Goal: Task Accomplishment & Management: Complete application form

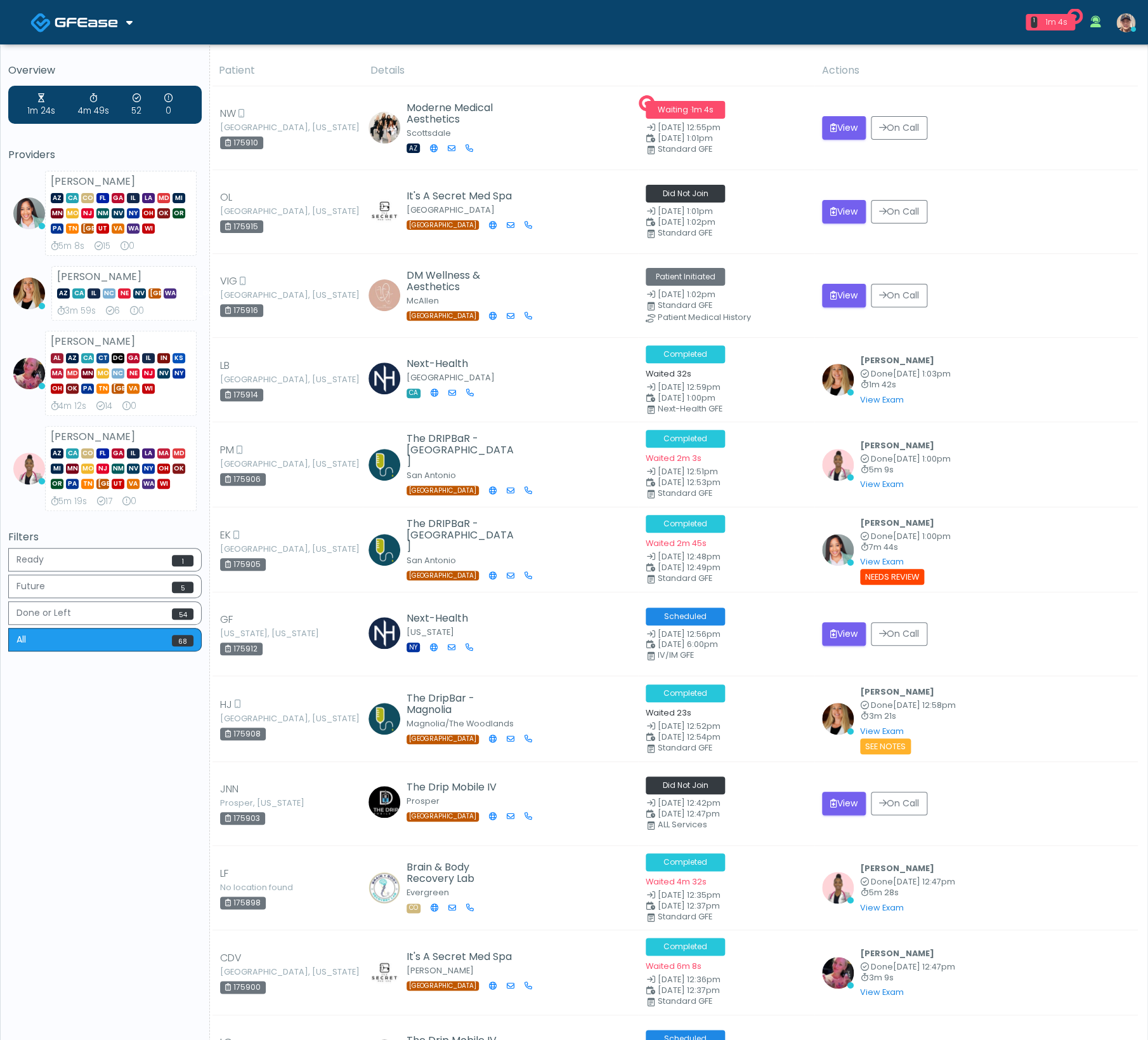
click at [93, 21] on img at bounding box center [86, 22] width 63 height 12
click at [92, 67] on link "Docovia Staffing" at bounding box center [86, 65] width 132 height 31
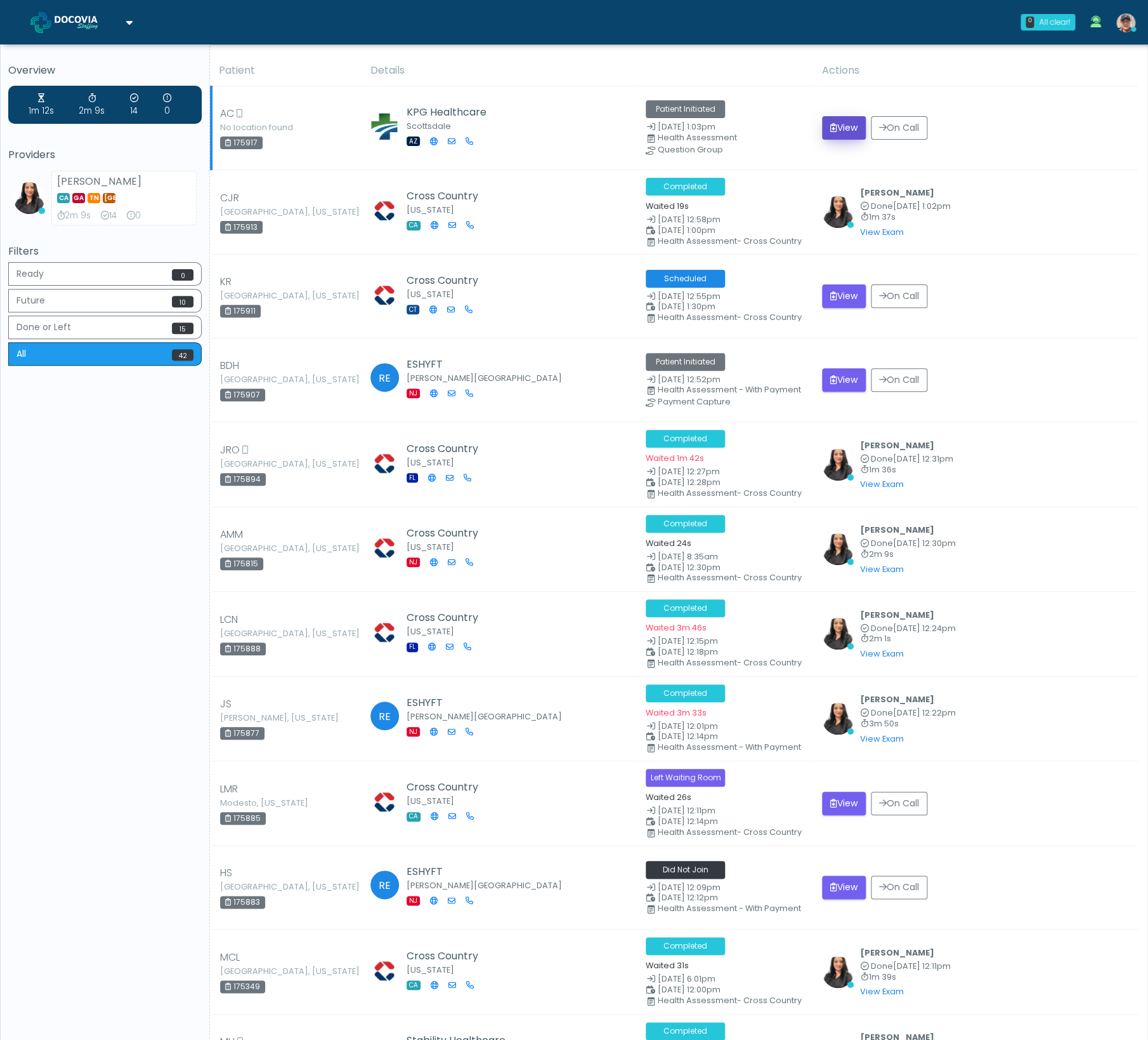
click at [849, 130] on button "View" at bounding box center [845, 128] width 44 height 23
click at [866, 292] on button "View" at bounding box center [845, 296] width 44 height 23
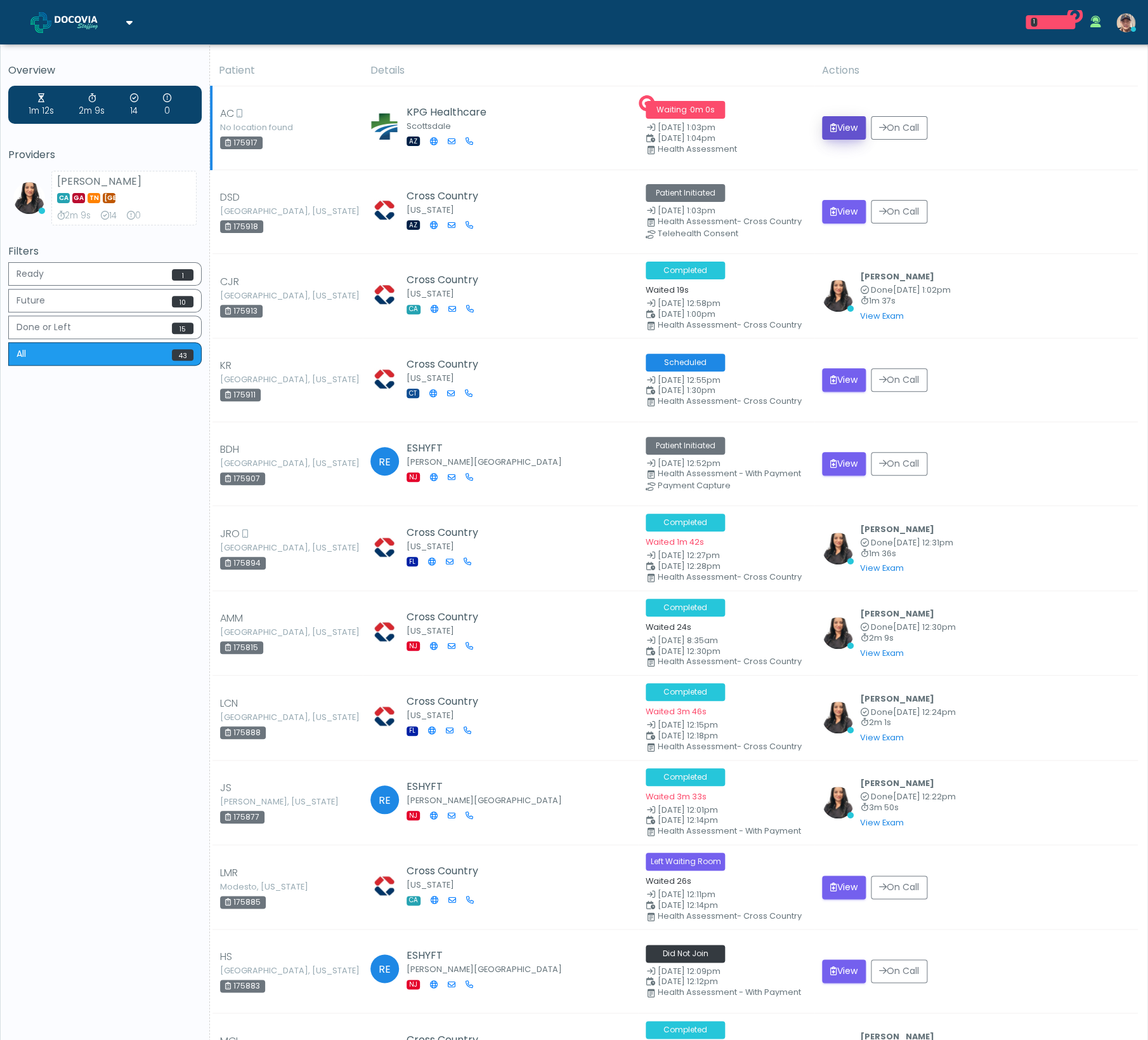
click at [849, 132] on button "View" at bounding box center [845, 128] width 44 height 23
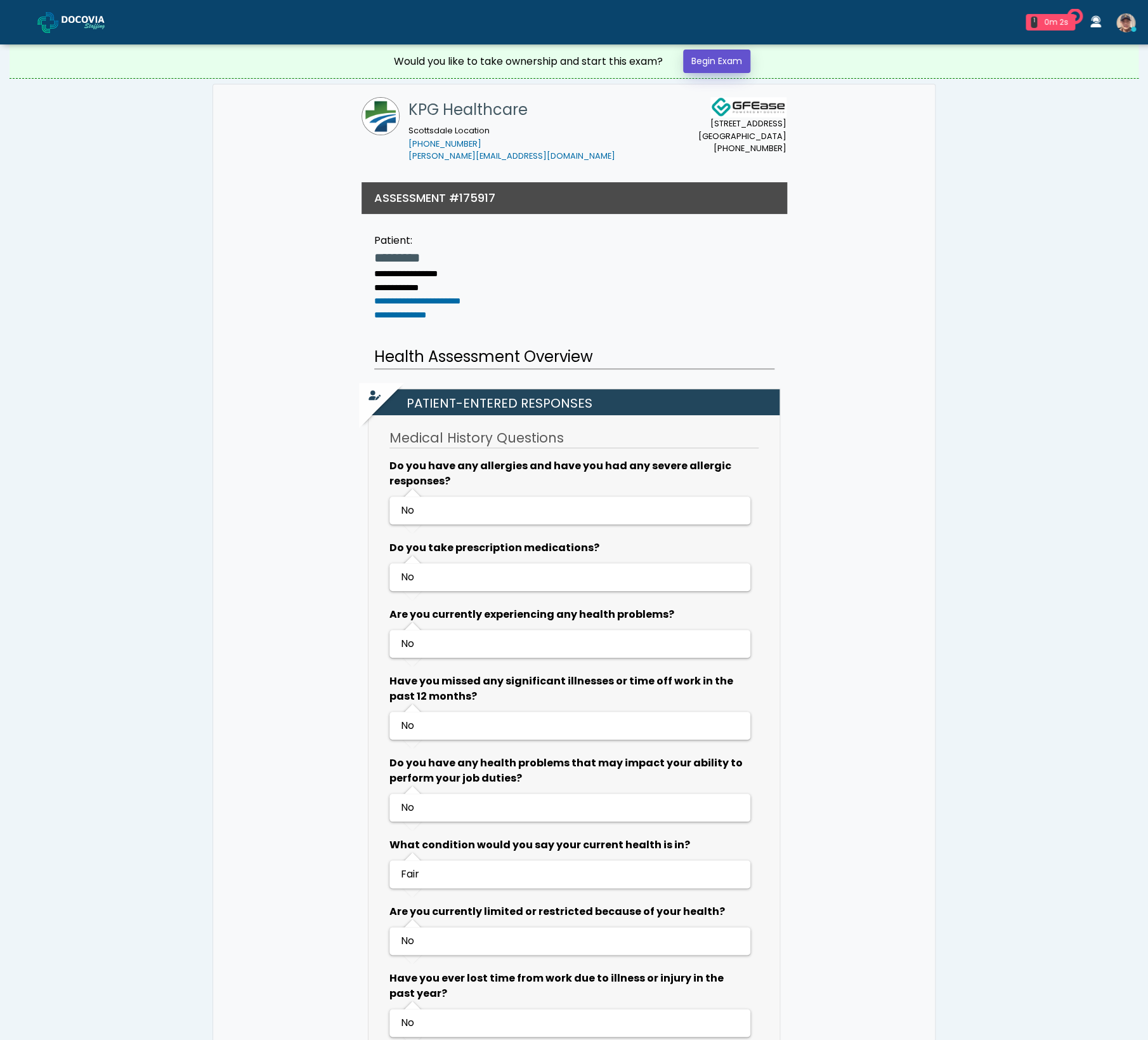
click at [725, 66] on link "Begin Exam" at bounding box center [717, 61] width 67 height 23
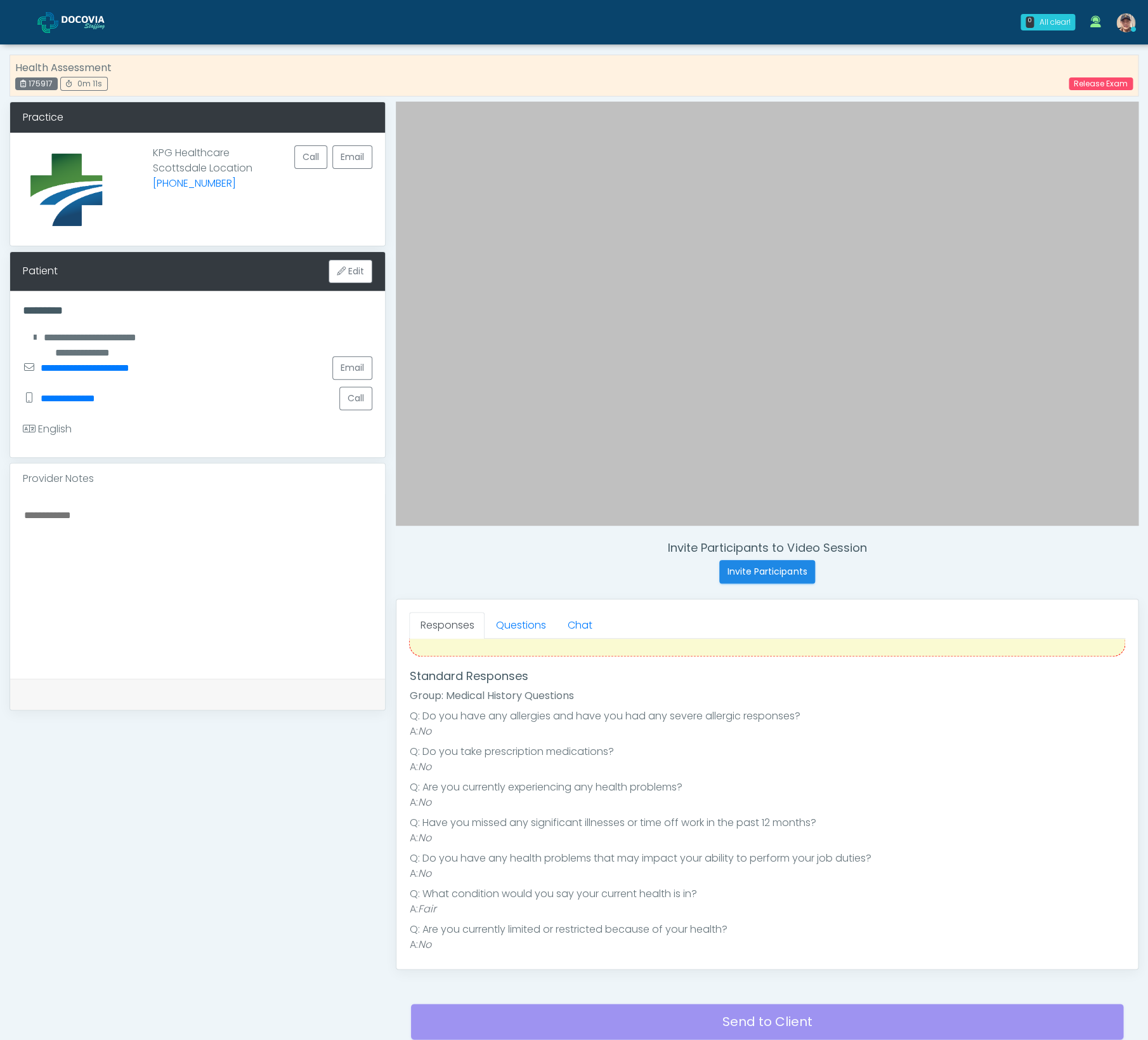
scroll to position [48, 0]
click at [594, 628] on link "Chat" at bounding box center [580, 625] width 46 height 27
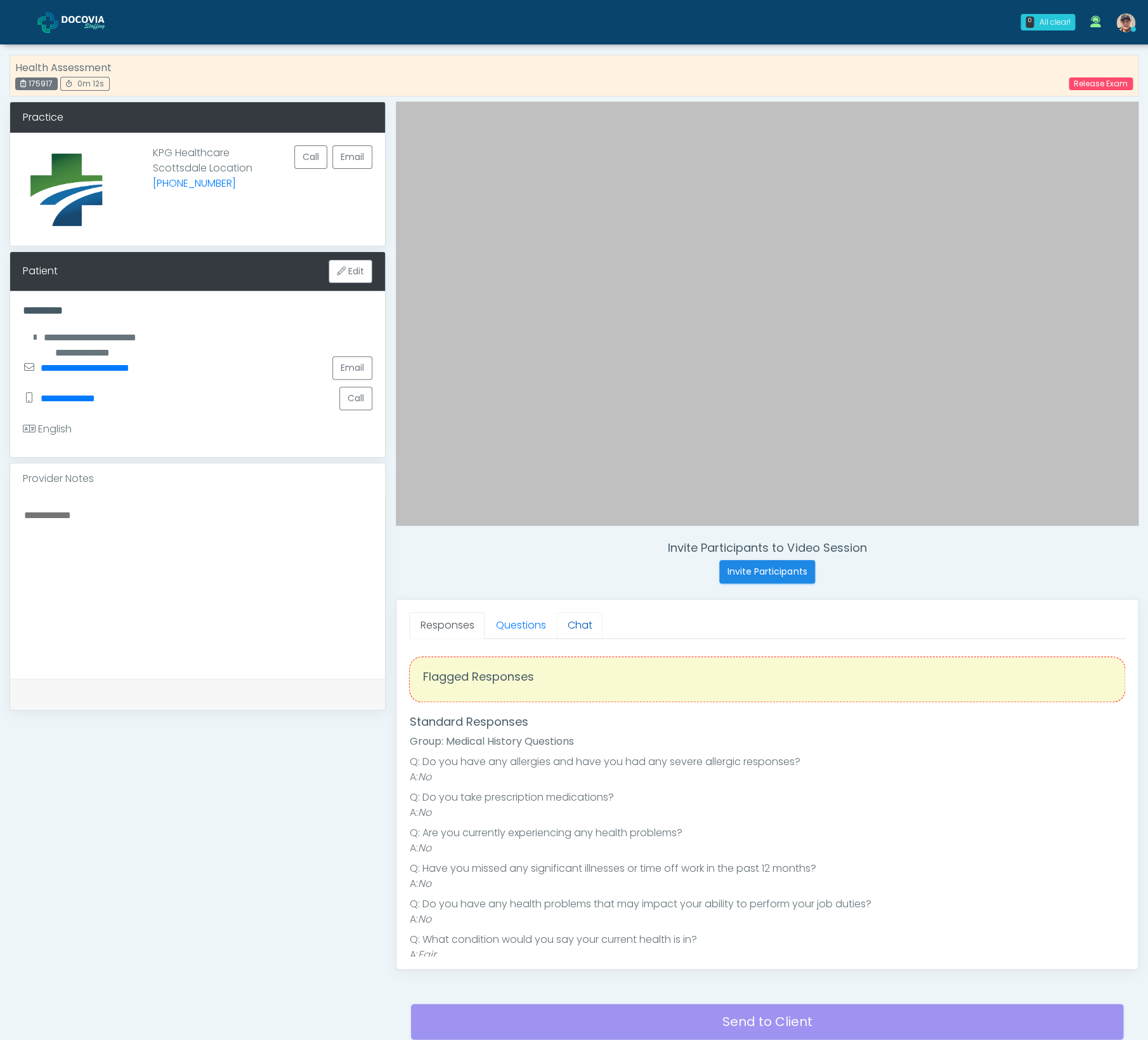
scroll to position [100, 0]
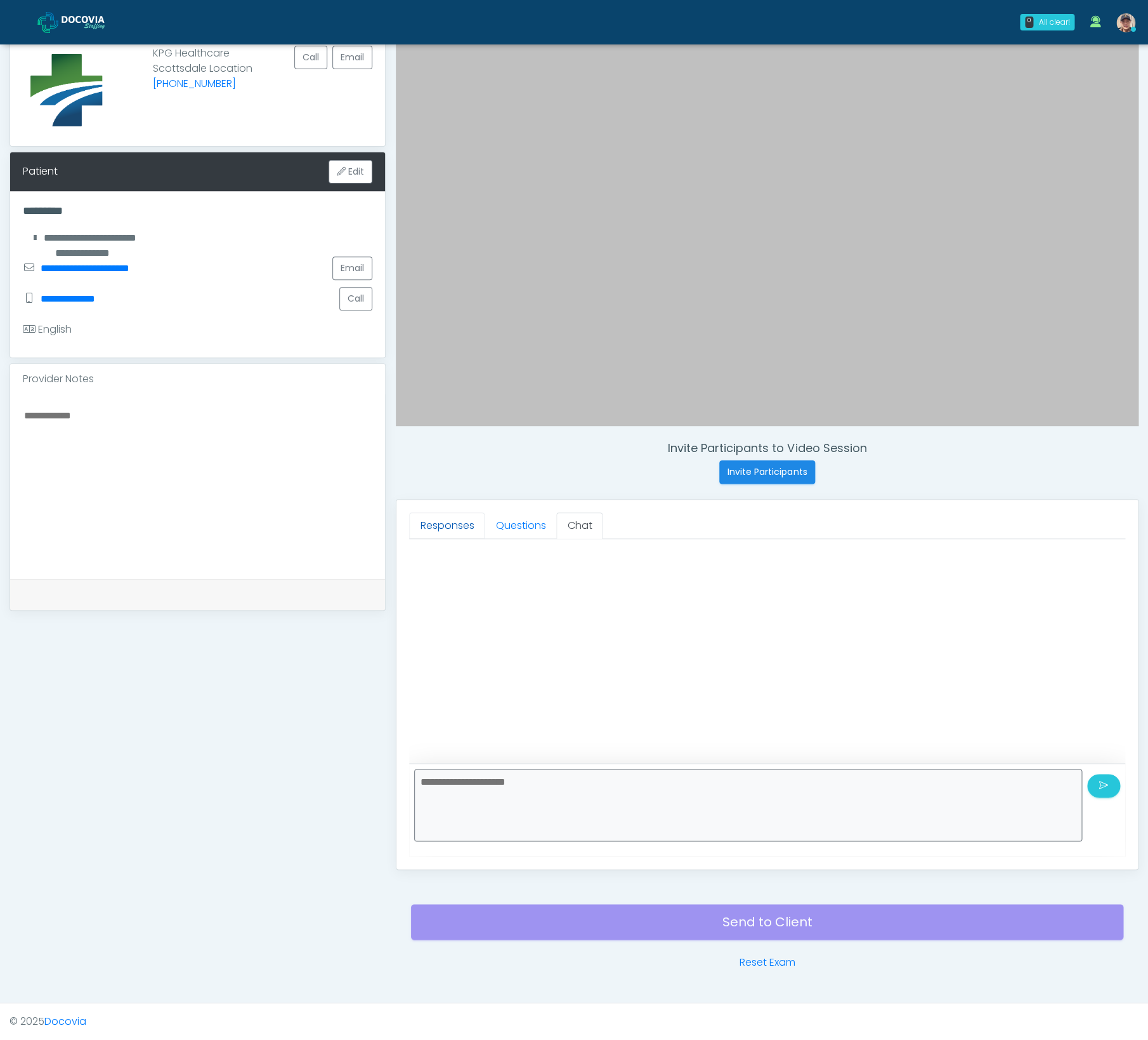
click at [456, 522] on link "Responses" at bounding box center [446, 525] width 76 height 27
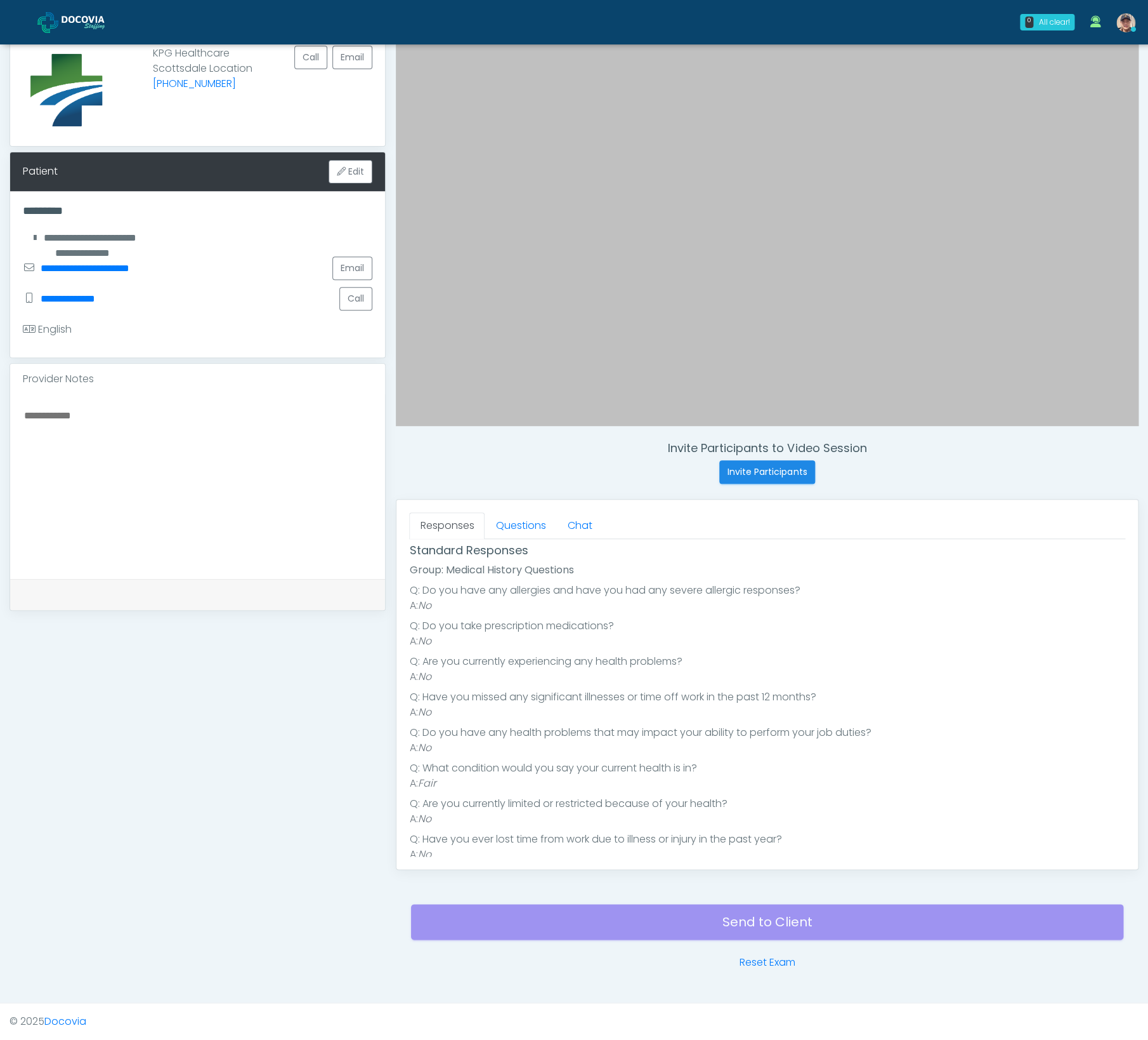
scroll to position [280, 0]
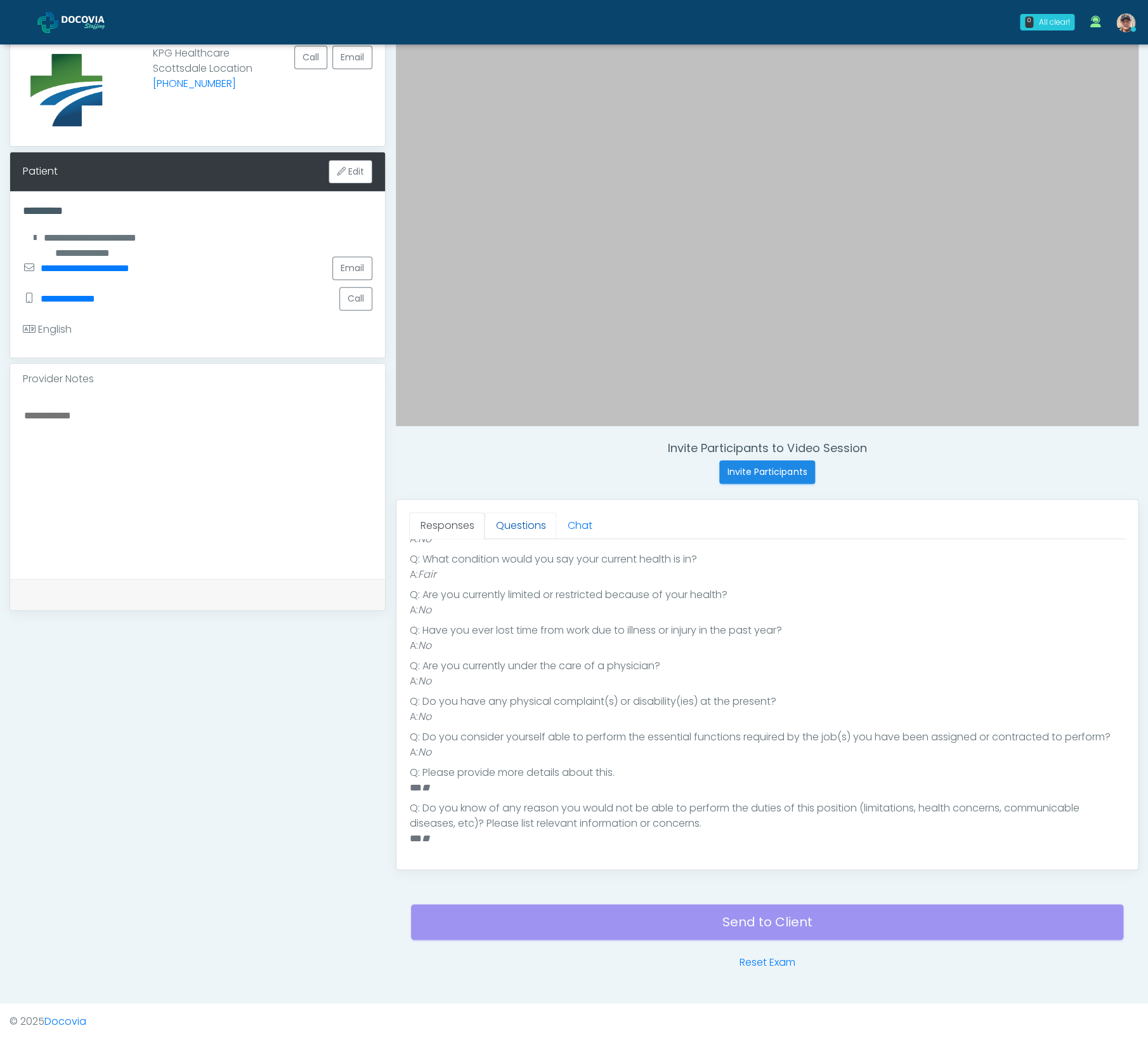
click at [540, 527] on link "Questions" at bounding box center [520, 525] width 72 height 27
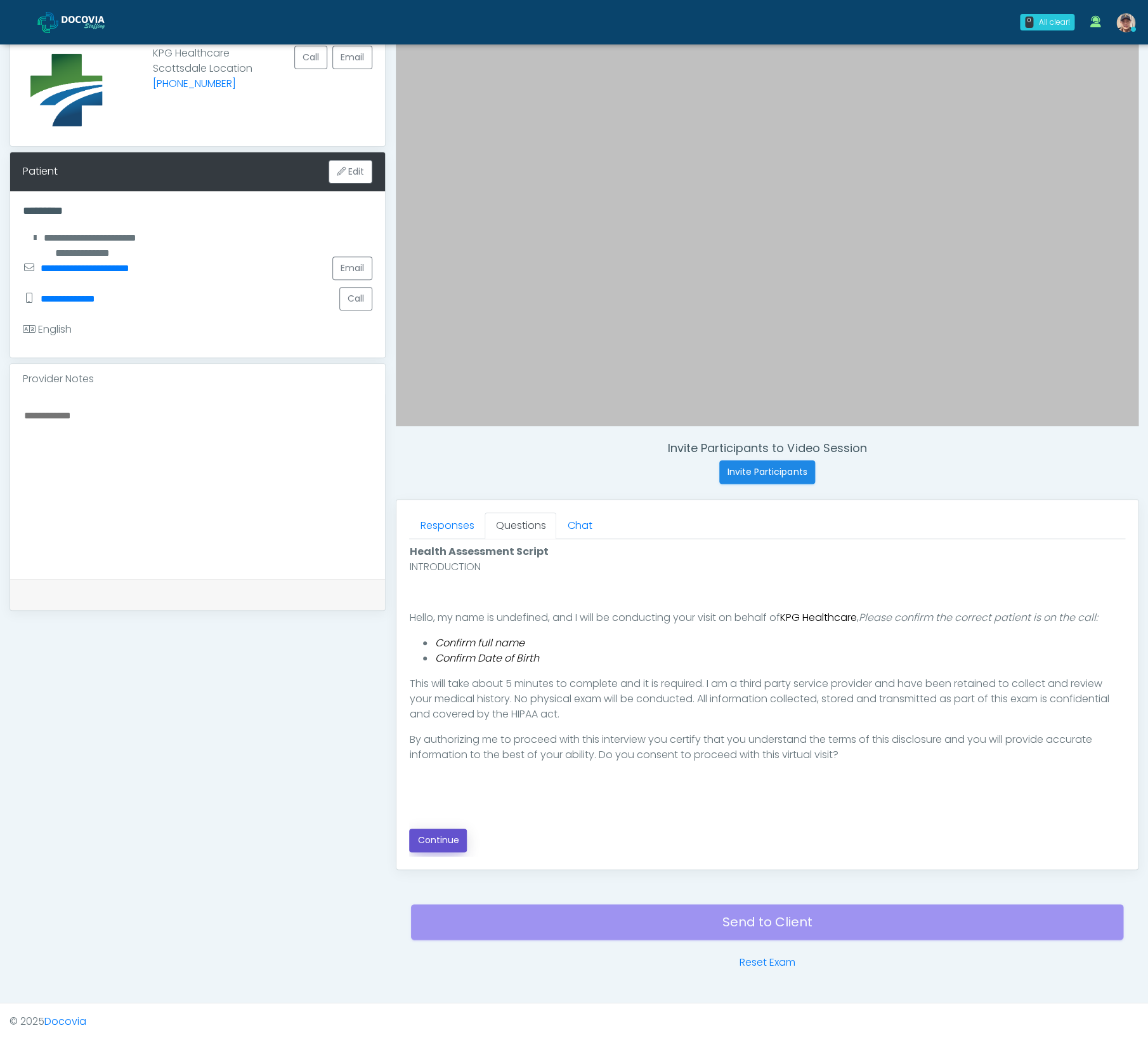
click at [442, 843] on button "Continue" at bounding box center [438, 839] width 58 height 23
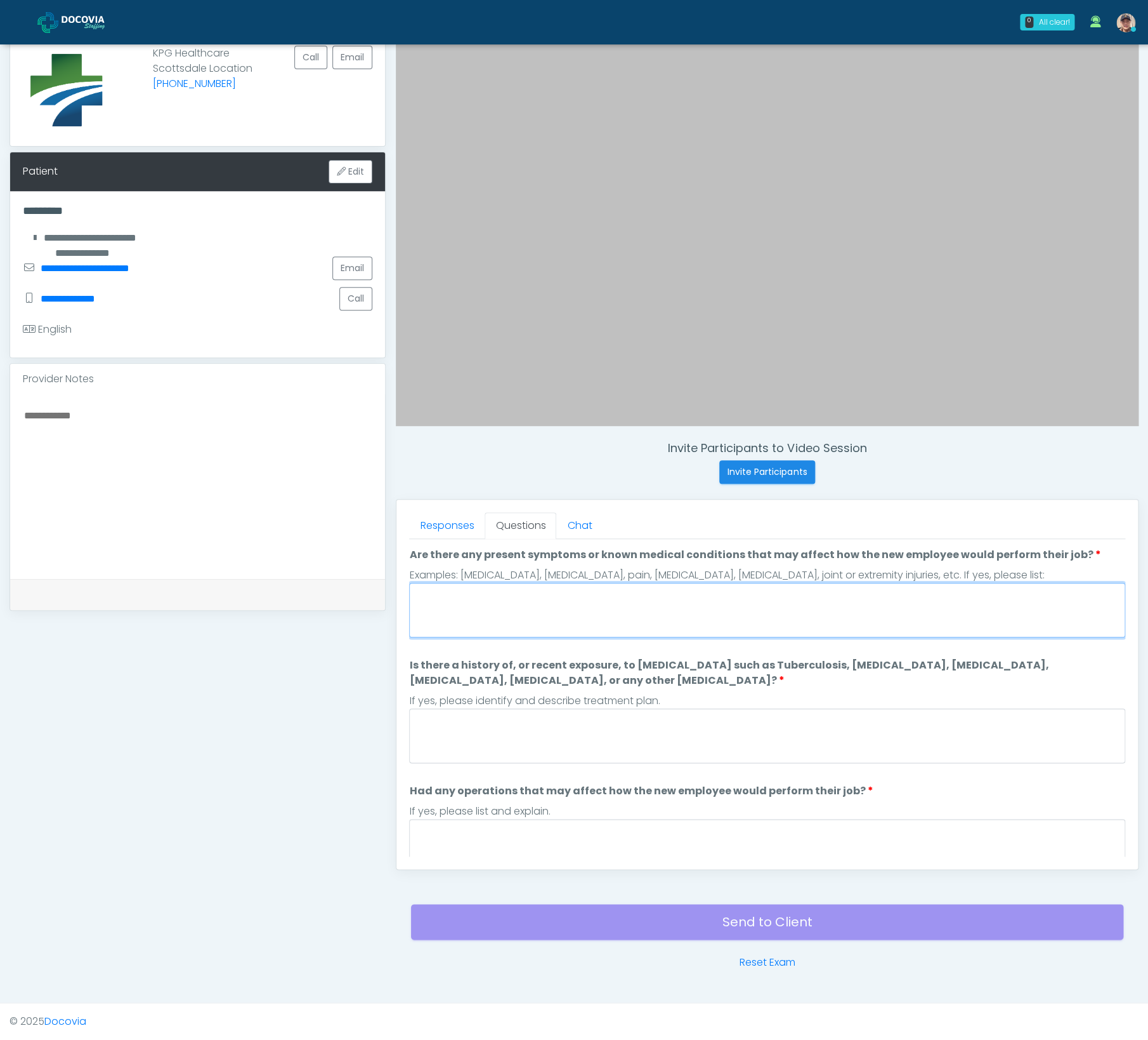
click at [505, 612] on textarea "Are there any present symptoms or known medical conditions that may affect how …" at bounding box center [767, 610] width 716 height 55
type textarea "**"
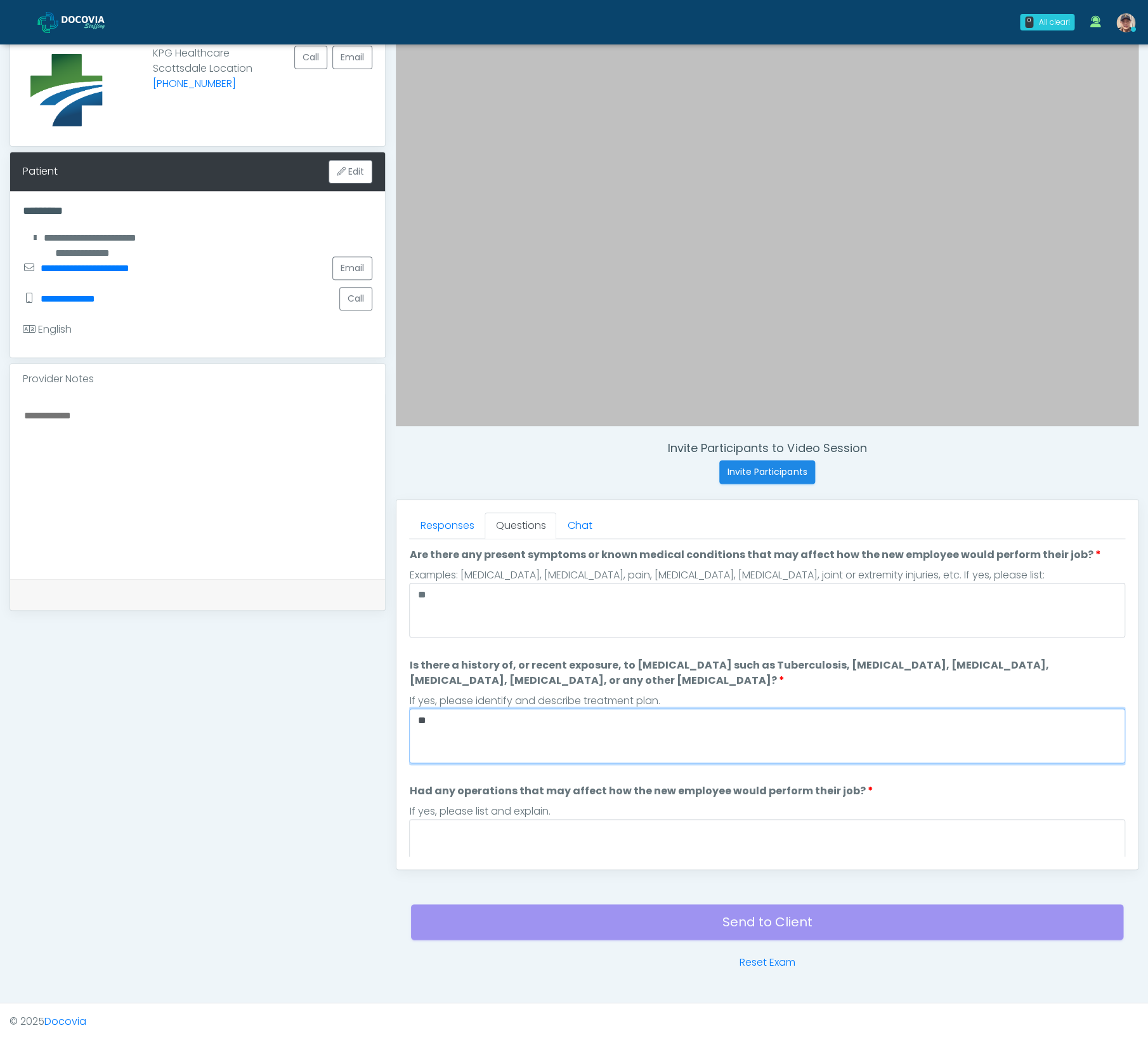
type textarea "**"
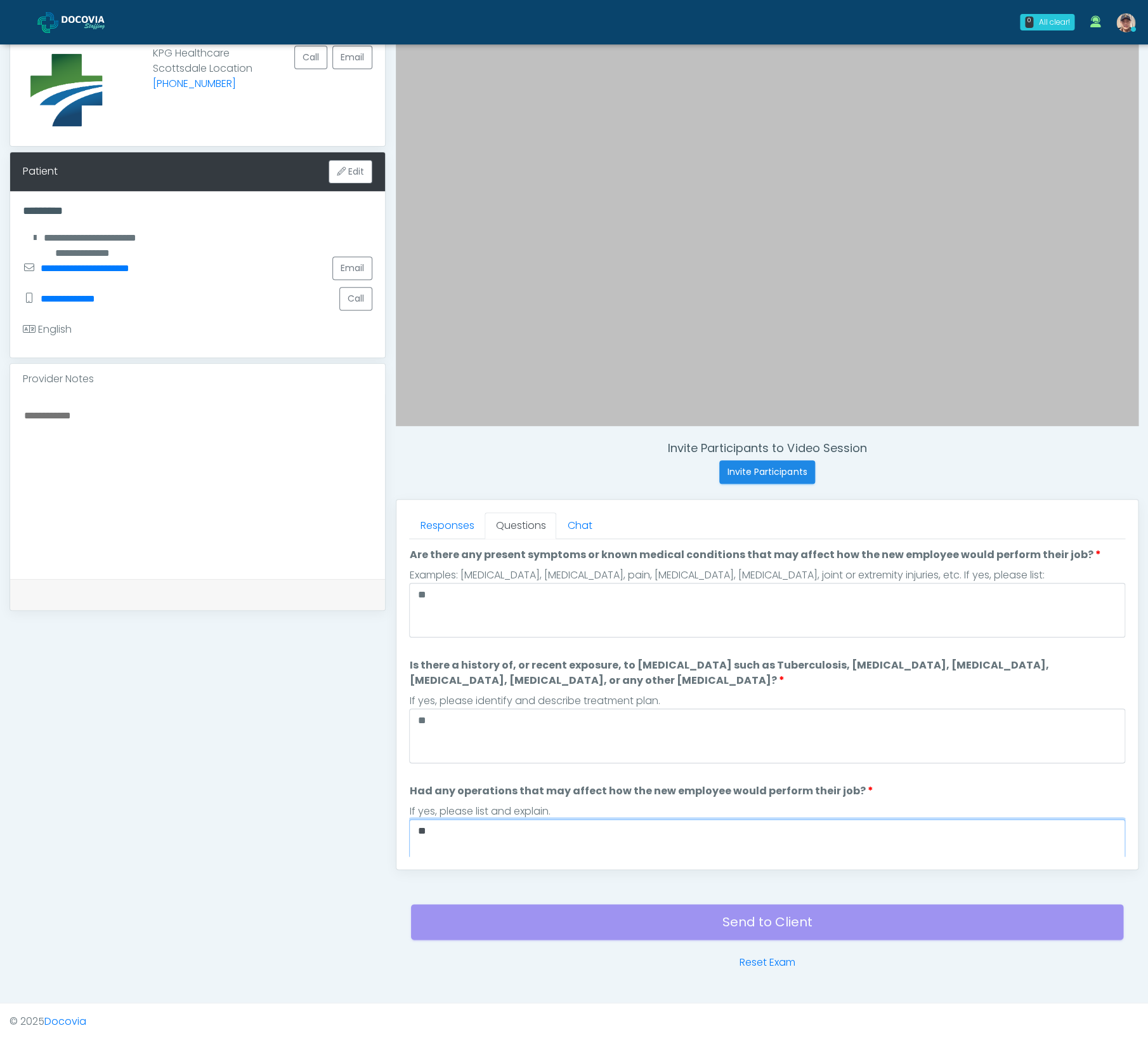
scroll to position [109, 0]
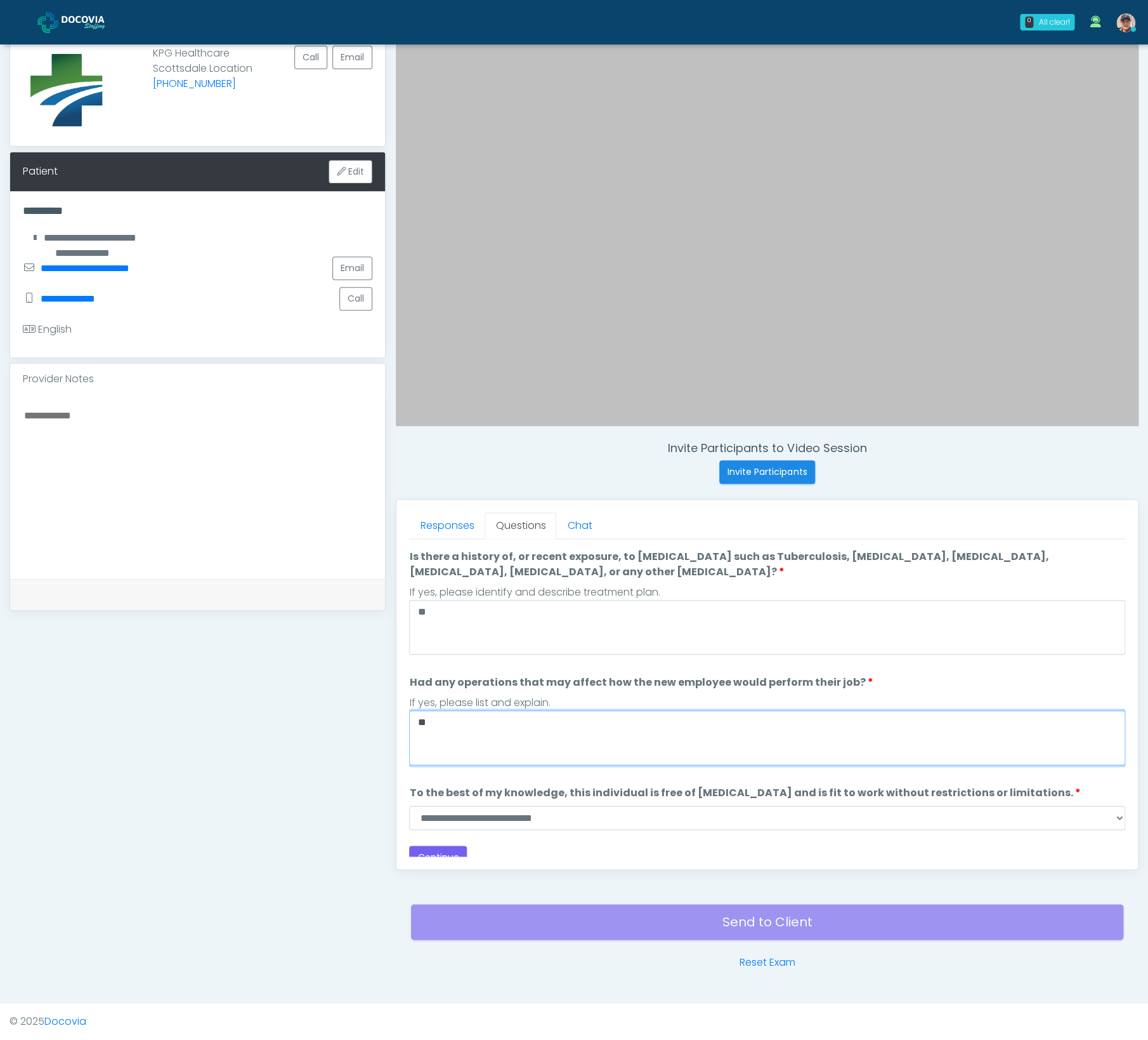
type textarea "**"
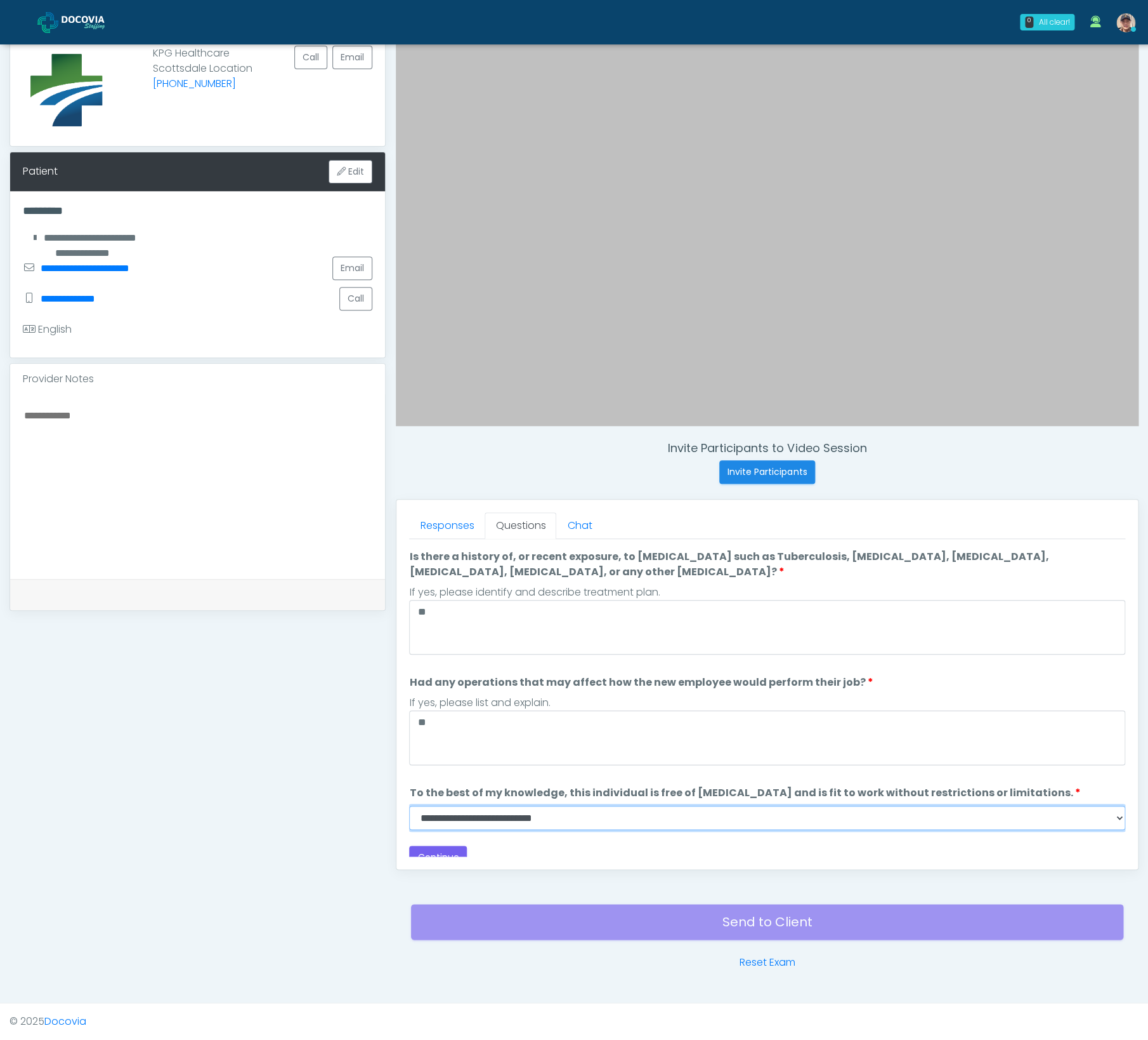
select select "******"
click option "**" at bounding box center [0, 0] width 0 height 0
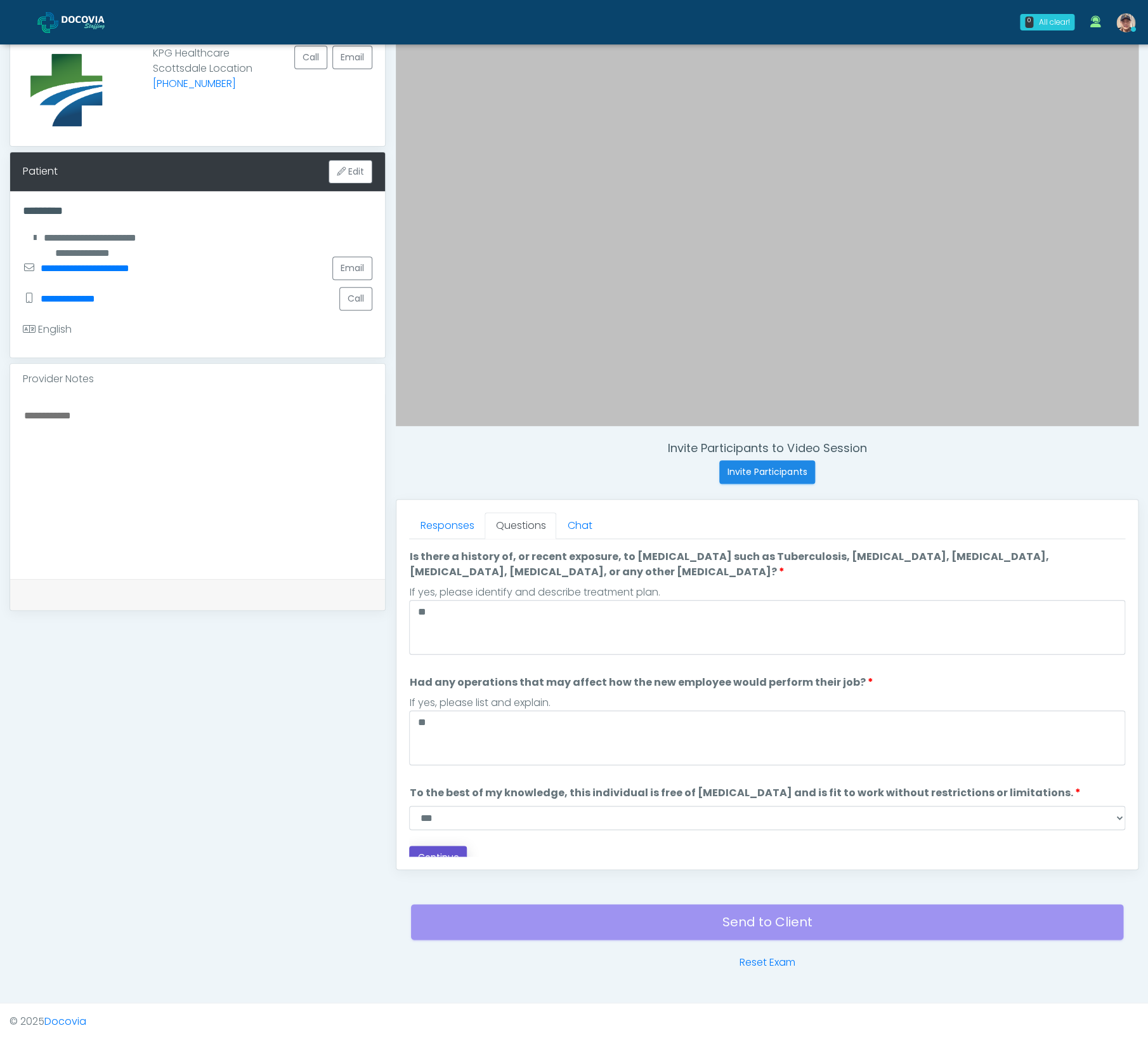
click at [445, 848] on button "Continue" at bounding box center [438, 857] width 58 height 23
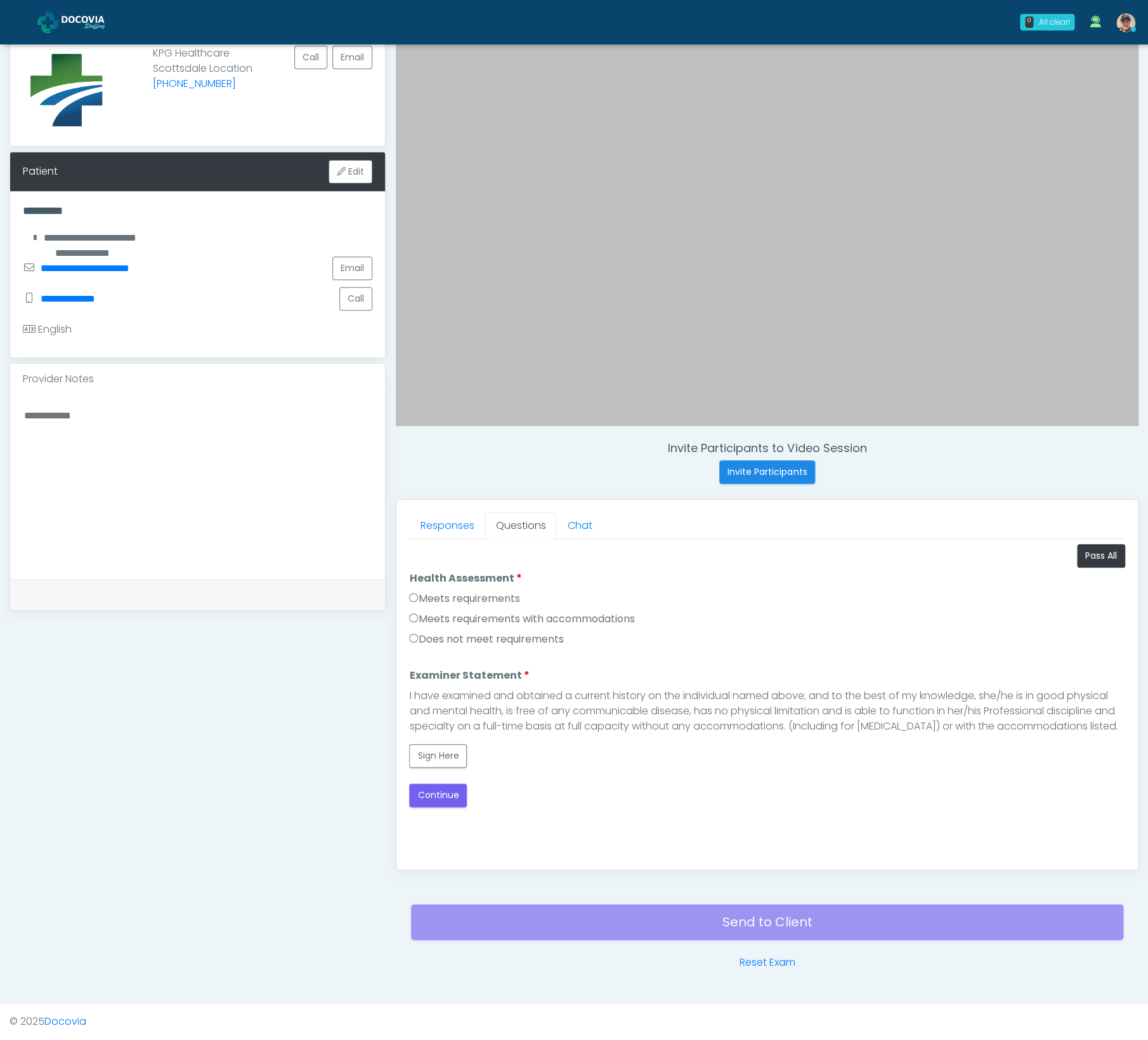
scroll to position [0, 0]
drag, startPoint x: 448, startPoint y: 639, endPoint x: 460, endPoint y: 598, distance: 42.7
click at [460, 598] on div "Meets requirements Meets requirements with accommodations Does not meet require…" at bounding box center [767, 620] width 716 height 60
click at [460, 598] on label "Meets requirements" at bounding box center [464, 598] width 110 height 15
click at [438, 755] on button "Sign Here" at bounding box center [438, 756] width 58 height 23
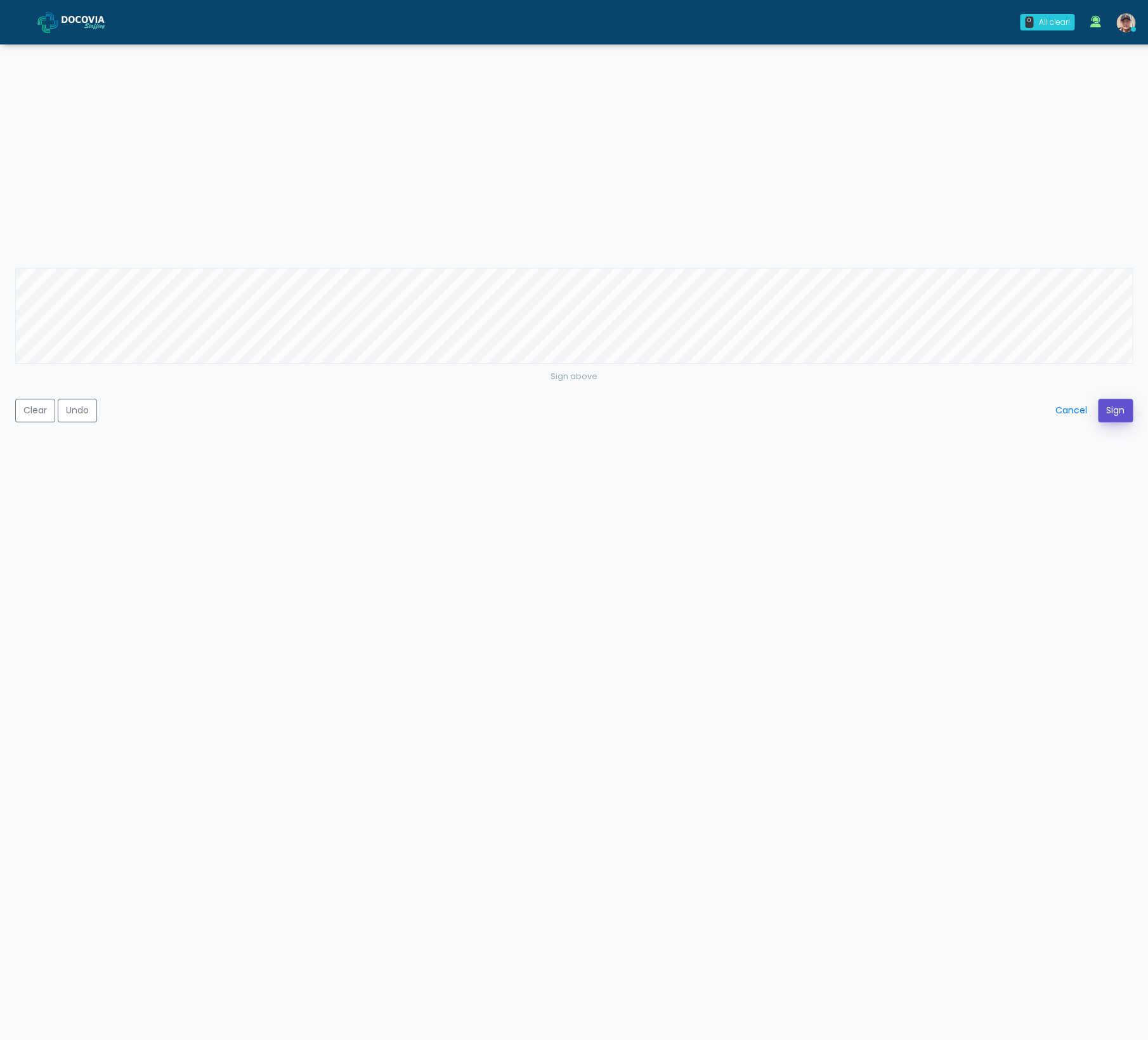
click at [1125, 408] on button "Sign" at bounding box center [1115, 410] width 35 height 23
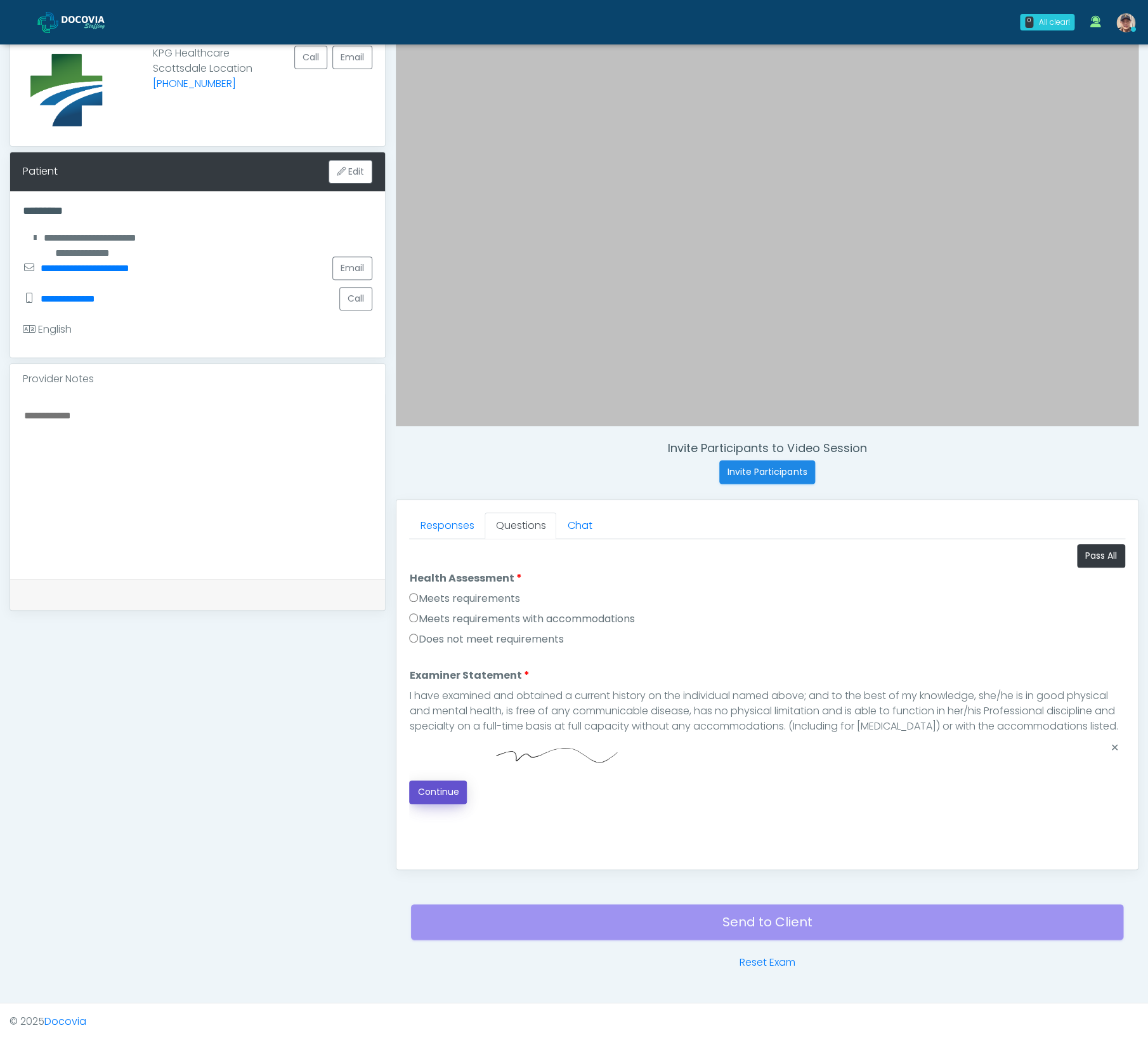
click at [450, 792] on button "Continue" at bounding box center [438, 791] width 58 height 23
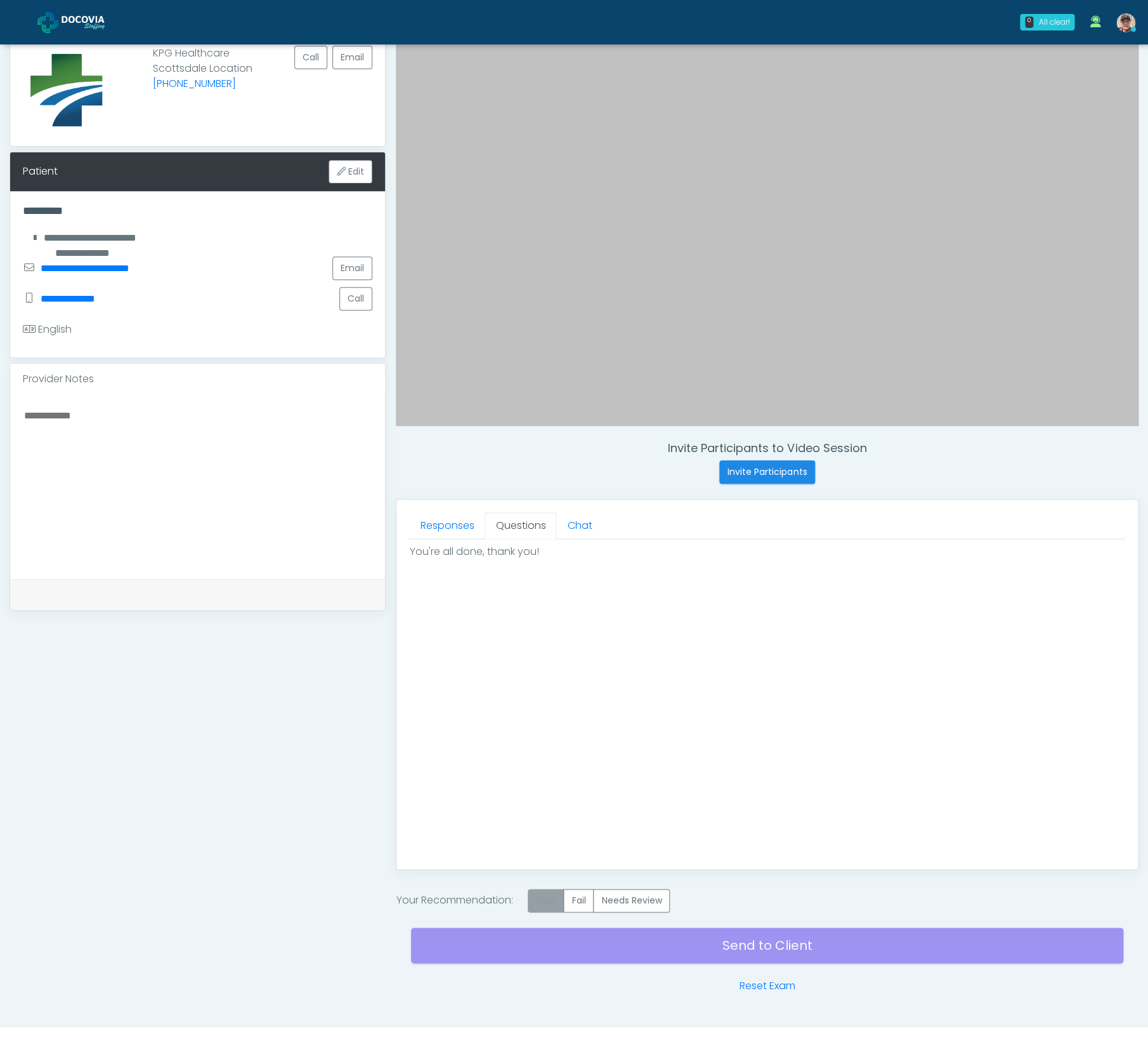
click at [539, 904] on label "Pass" at bounding box center [546, 900] width 36 height 23
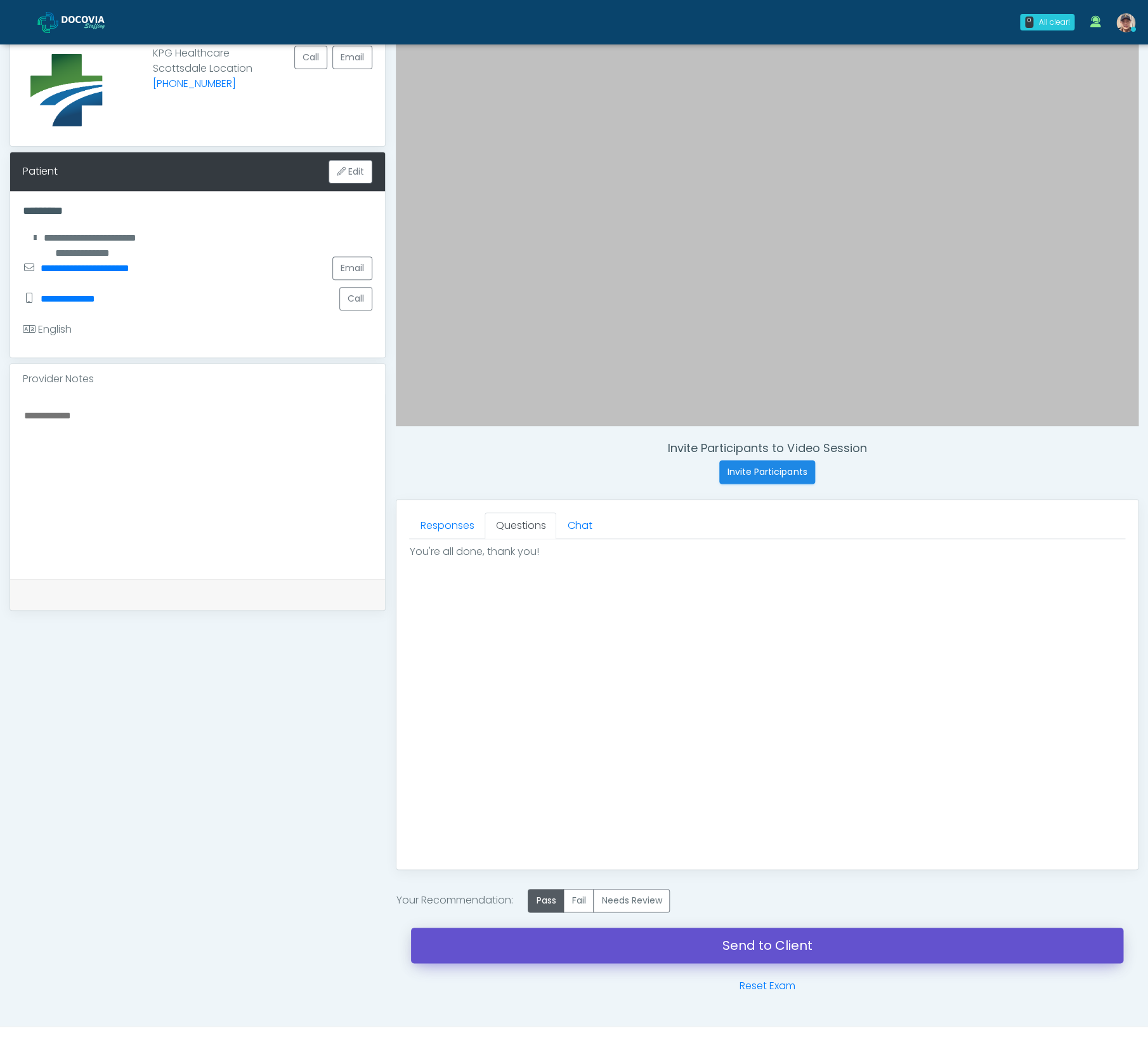
click at [682, 956] on link "Send to Client" at bounding box center [767, 945] width 712 height 36
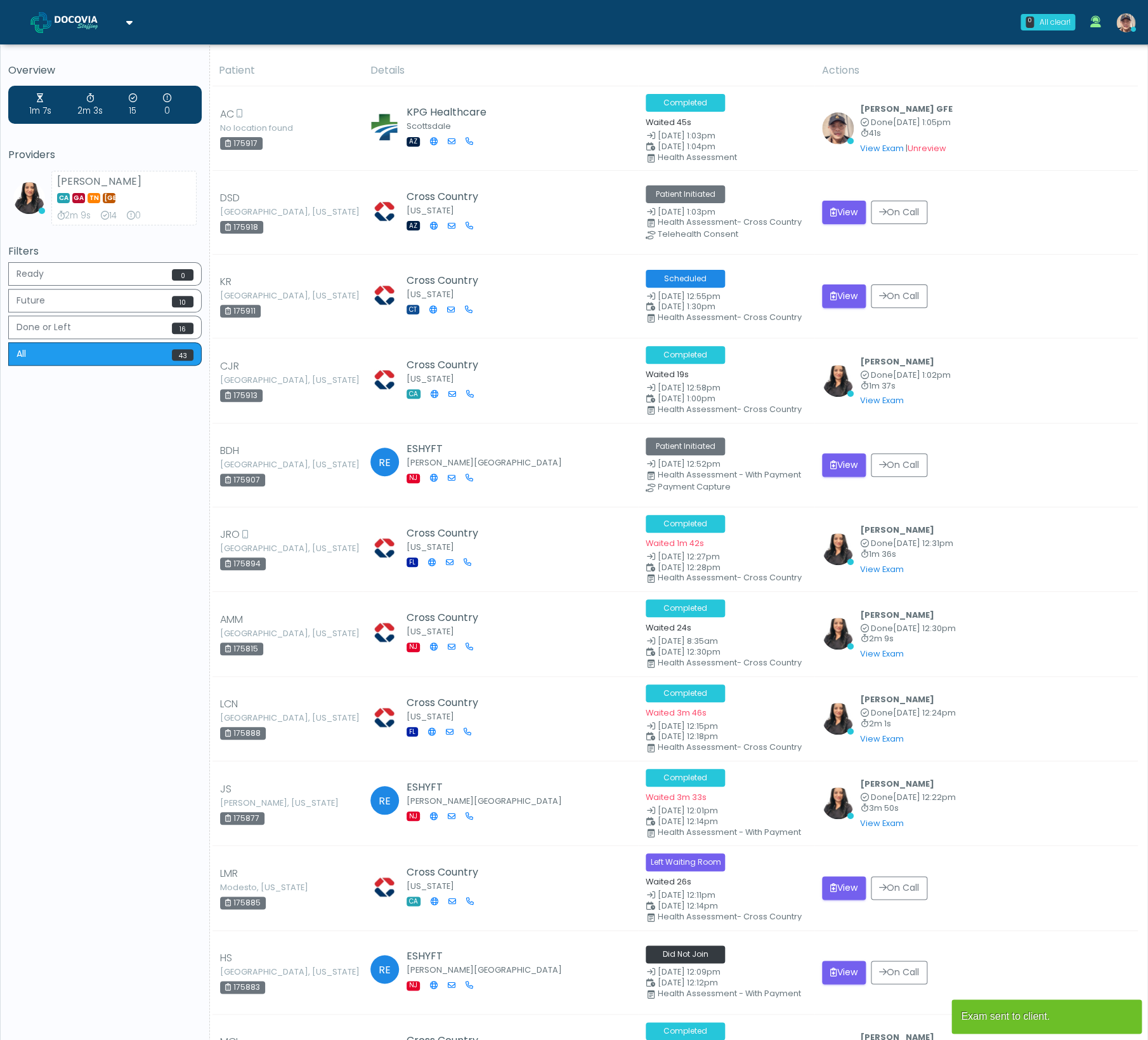
click at [1127, 25] on img at bounding box center [1126, 23] width 19 height 19
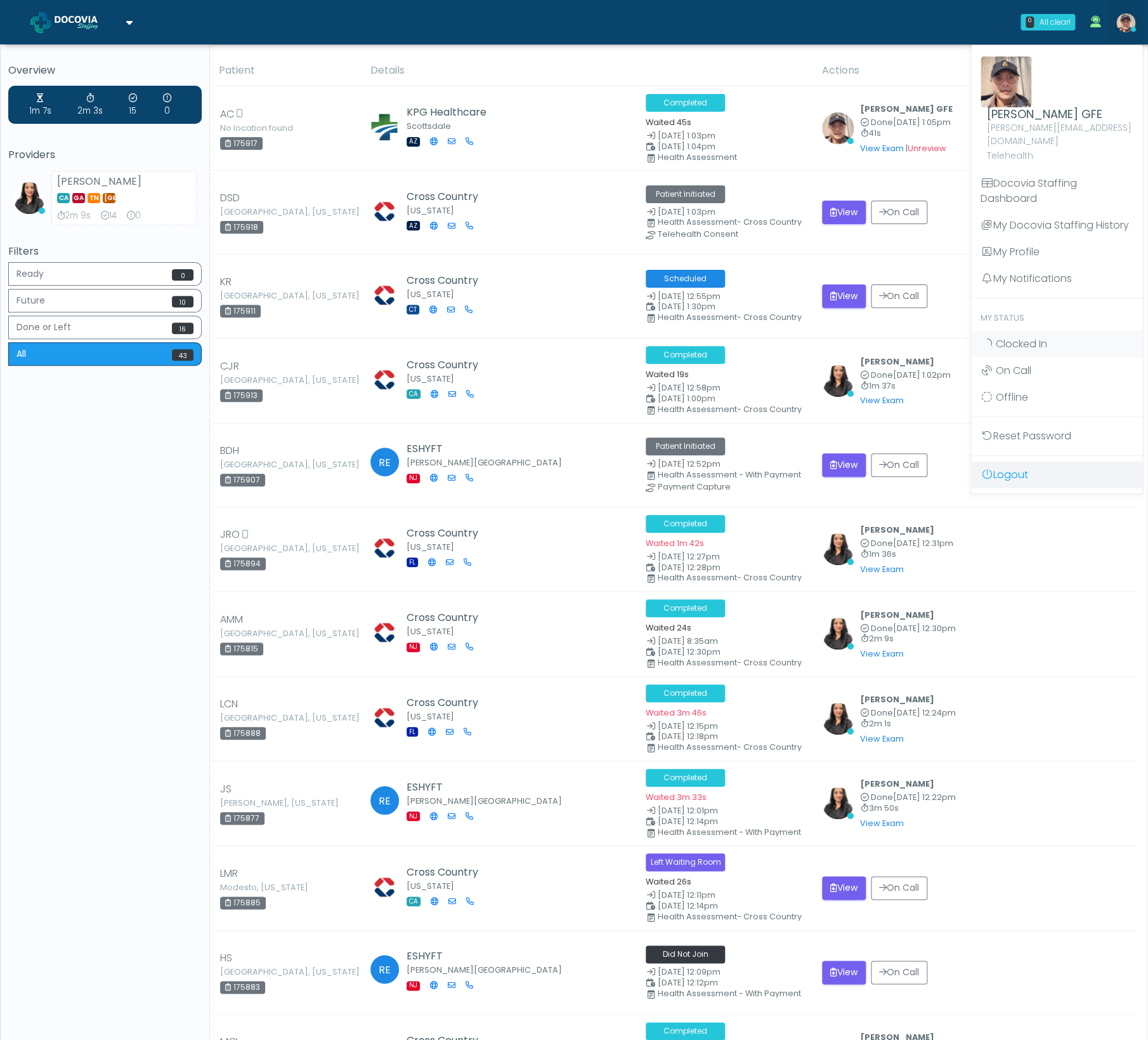
click at [1043, 463] on link "Logout" at bounding box center [1057, 474] width 171 height 27
